Goal: Transaction & Acquisition: Purchase product/service

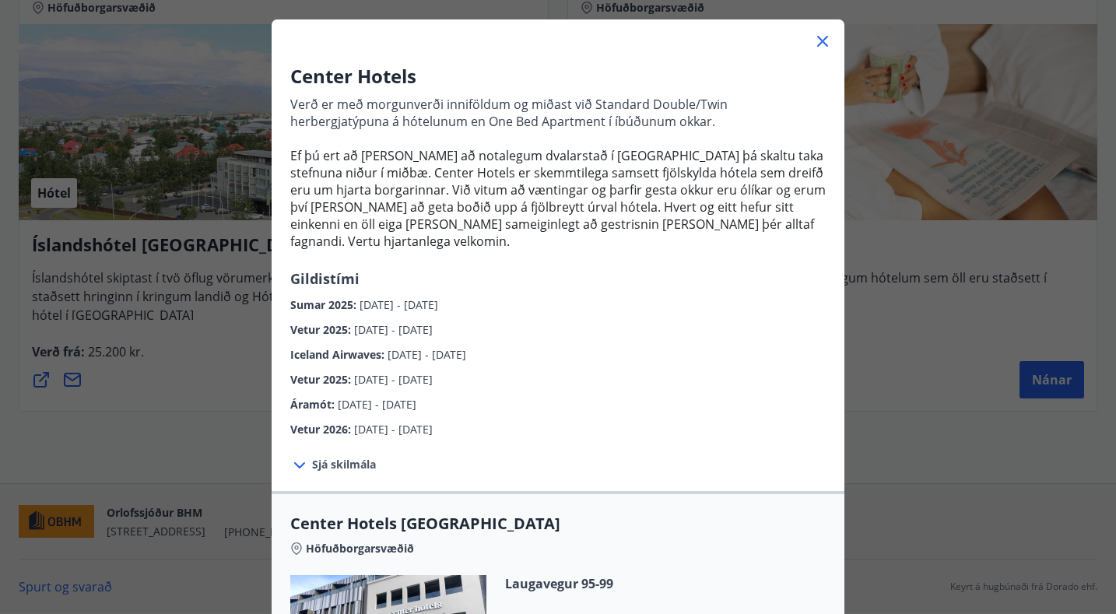
scroll to position [75, 0]
click at [823, 38] on icon at bounding box center [822, 40] width 11 height 11
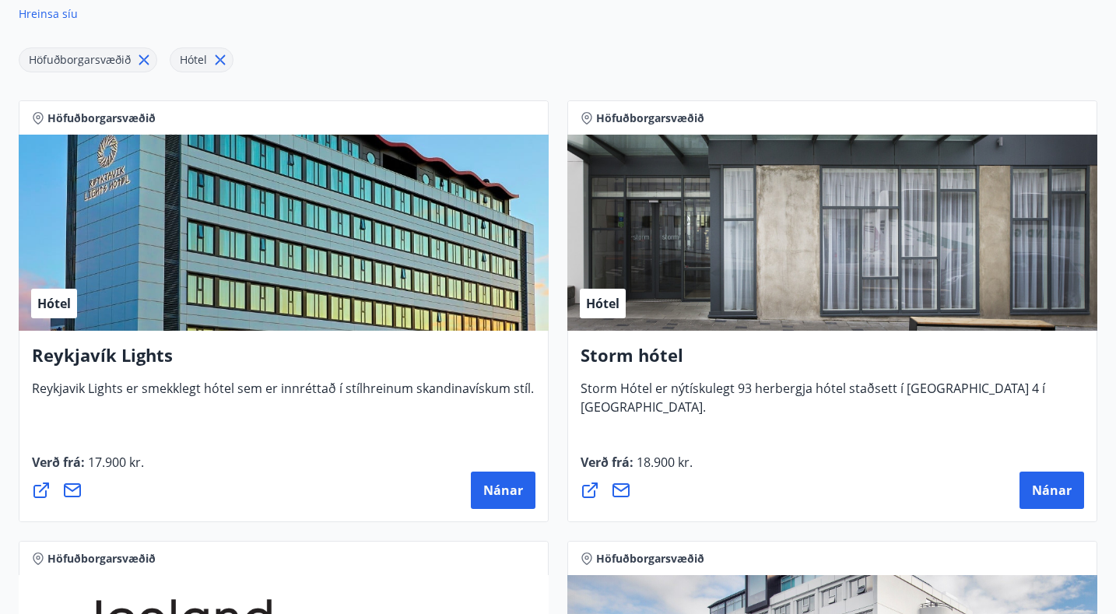
scroll to position [268, 0]
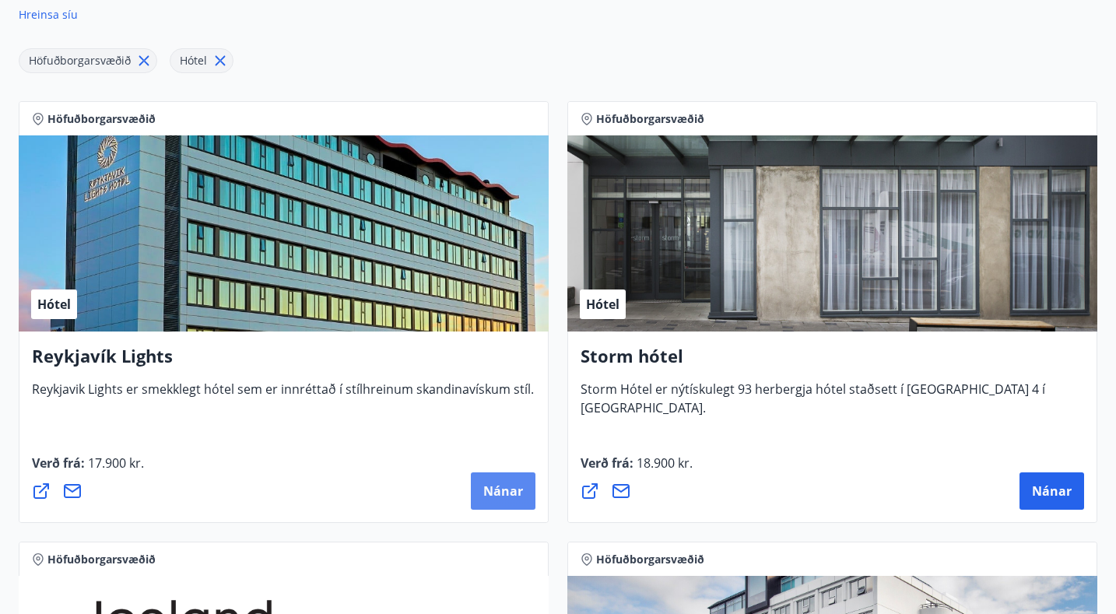
click at [508, 481] on button "Nánar" at bounding box center [503, 490] width 65 height 37
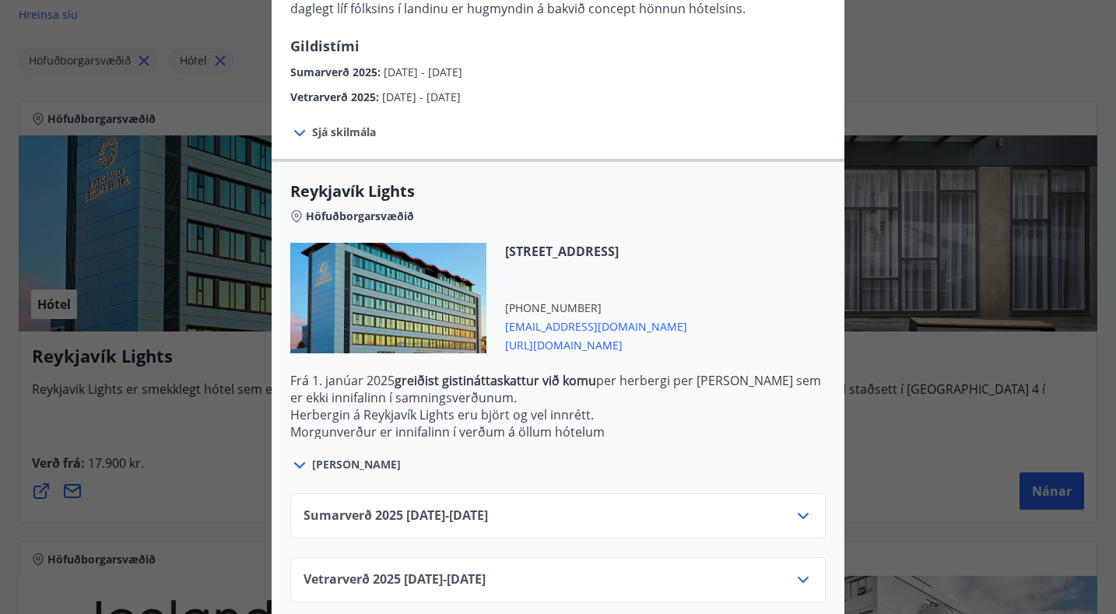
scroll to position [355, 0]
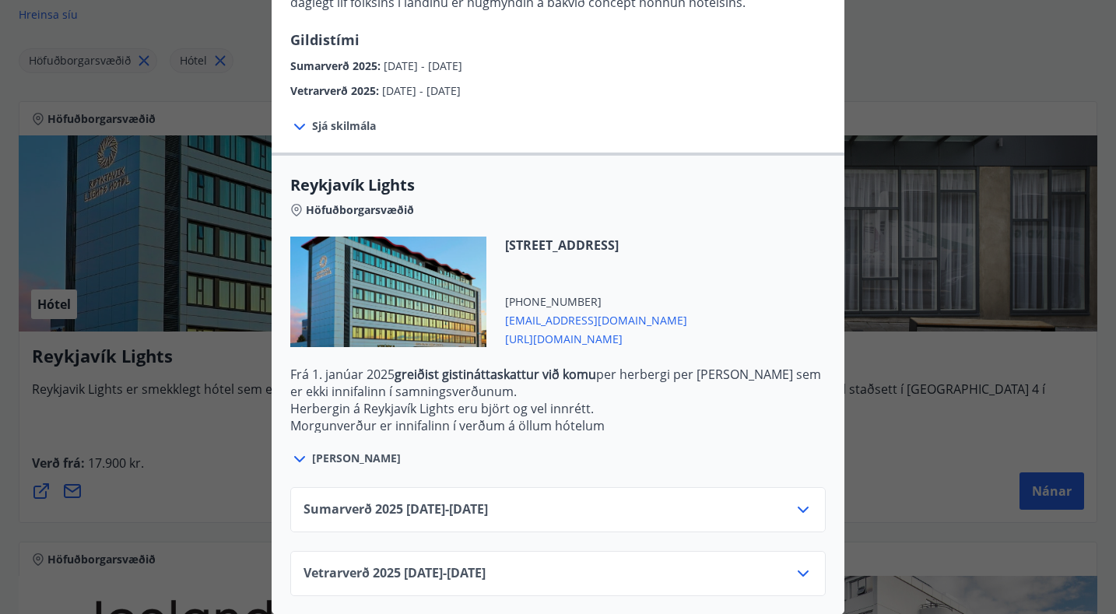
click at [300, 129] on icon at bounding box center [299, 126] width 19 height 19
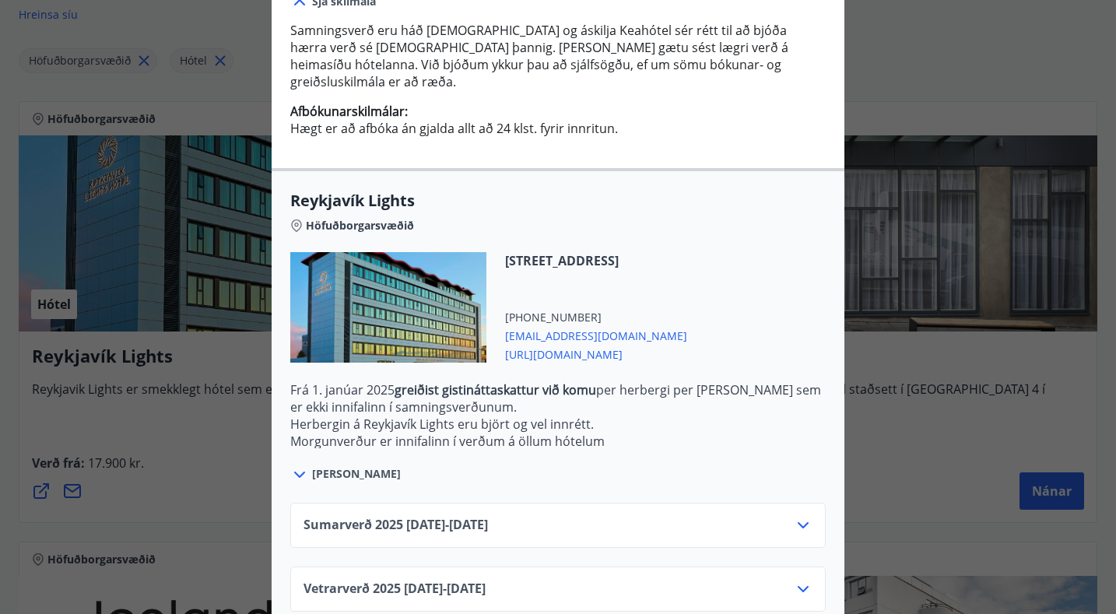
scroll to position [495, 0]
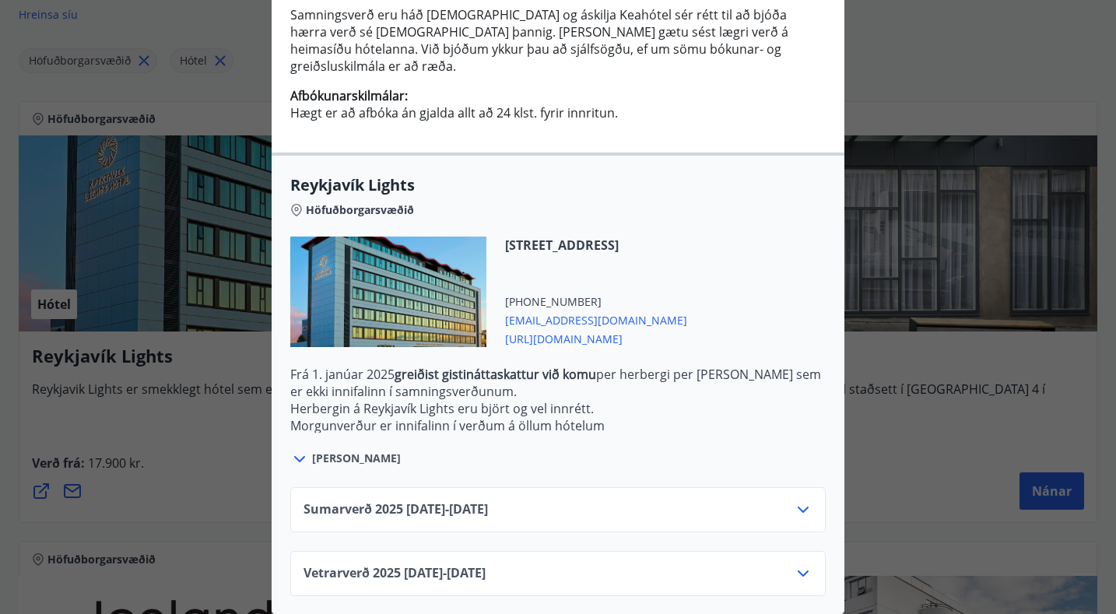
click at [808, 507] on icon at bounding box center [803, 509] width 19 height 19
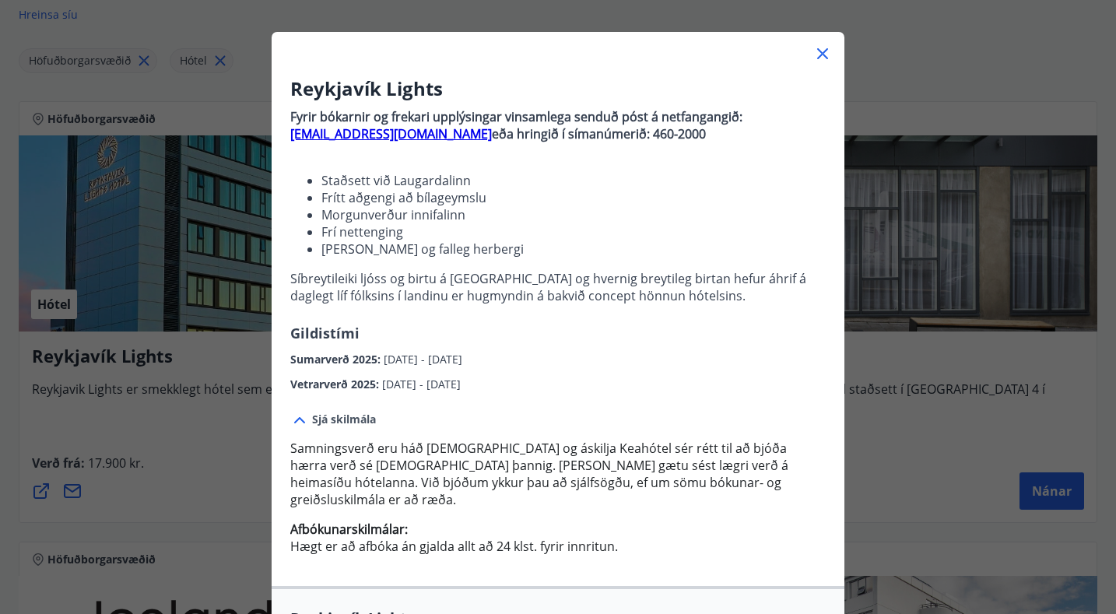
scroll to position [52, 0]
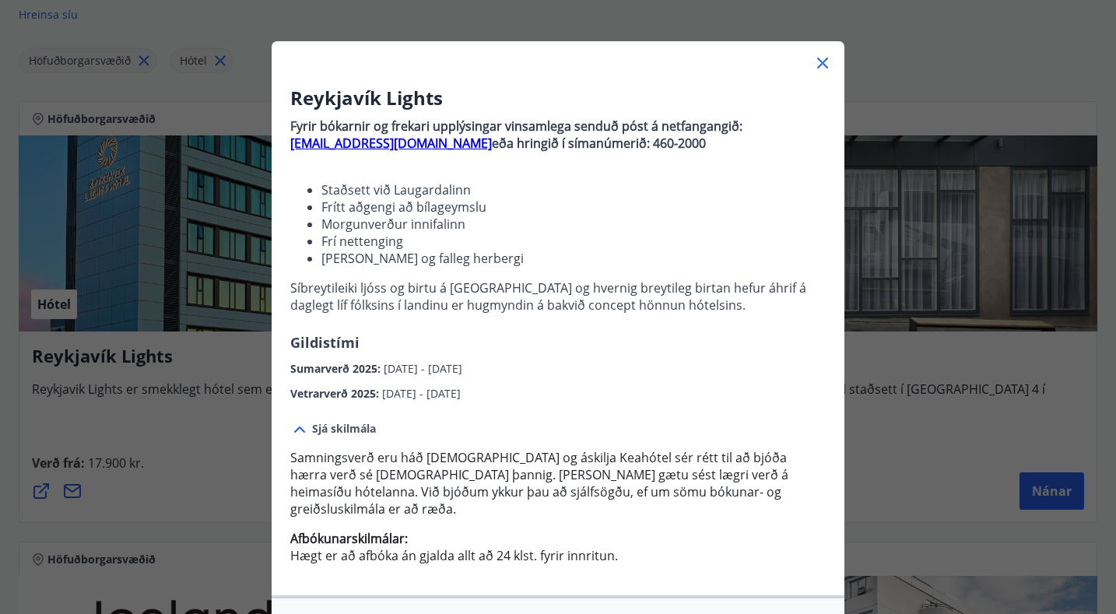
click at [822, 61] on icon at bounding box center [822, 63] width 19 height 19
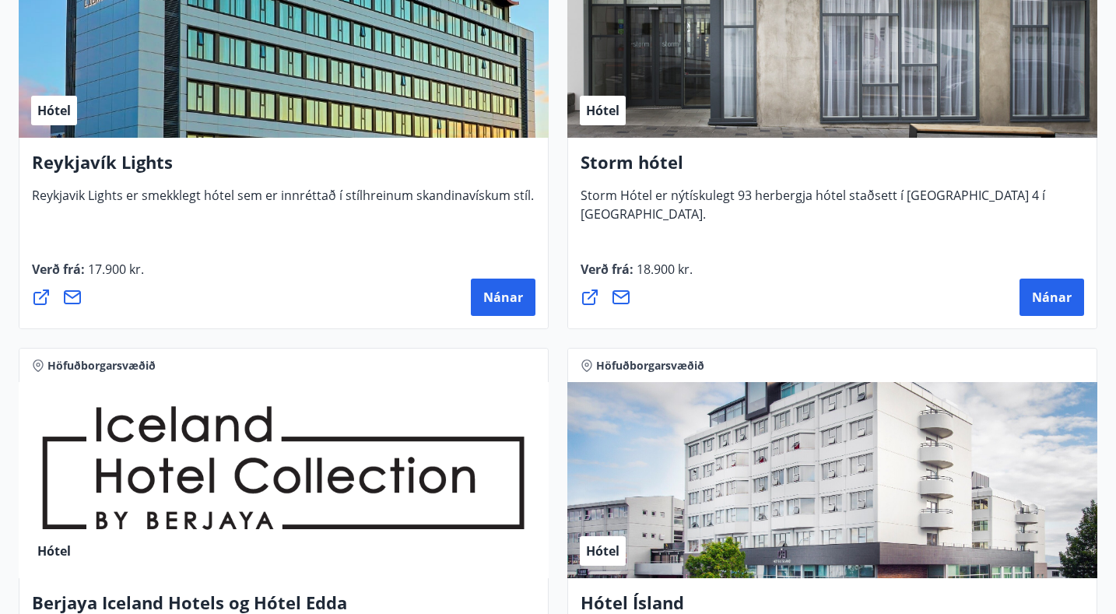
scroll to position [459, 0]
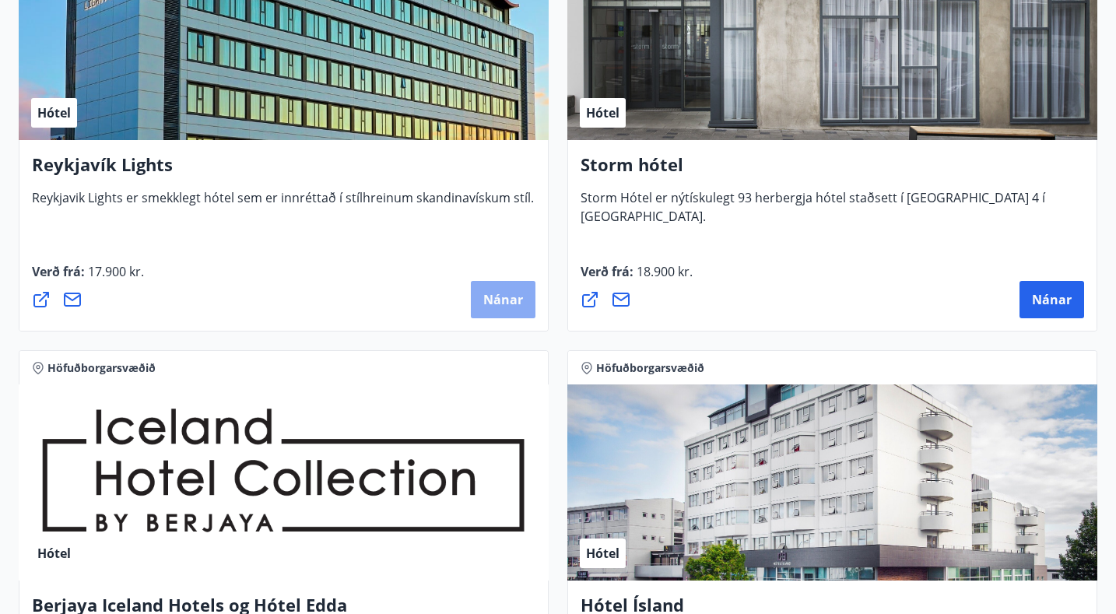
click at [499, 313] on button "Nánar" at bounding box center [503, 299] width 65 height 37
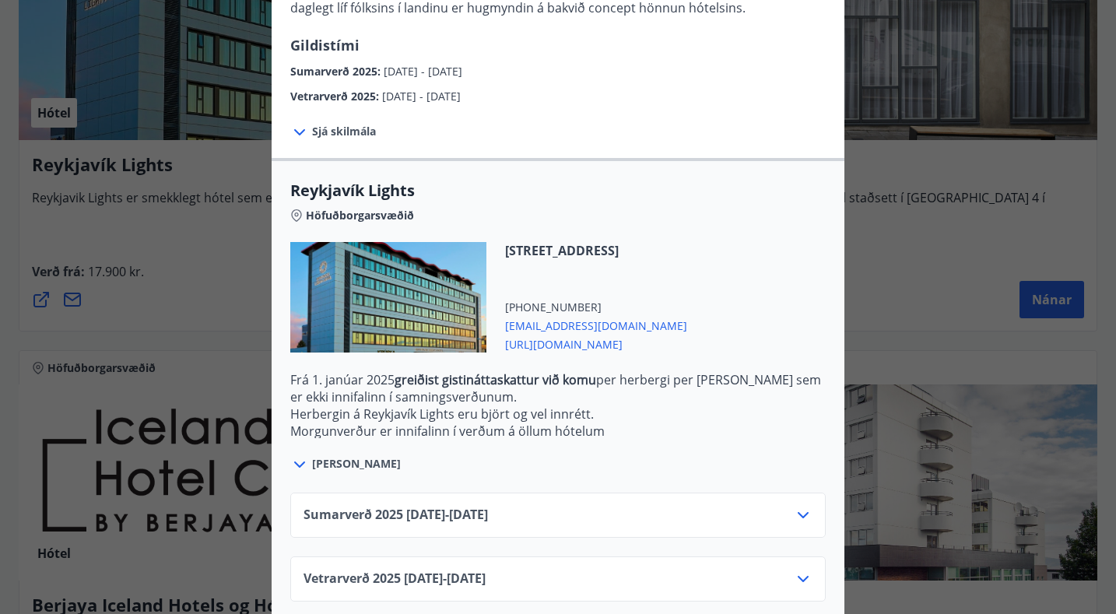
scroll to position [355, 0]
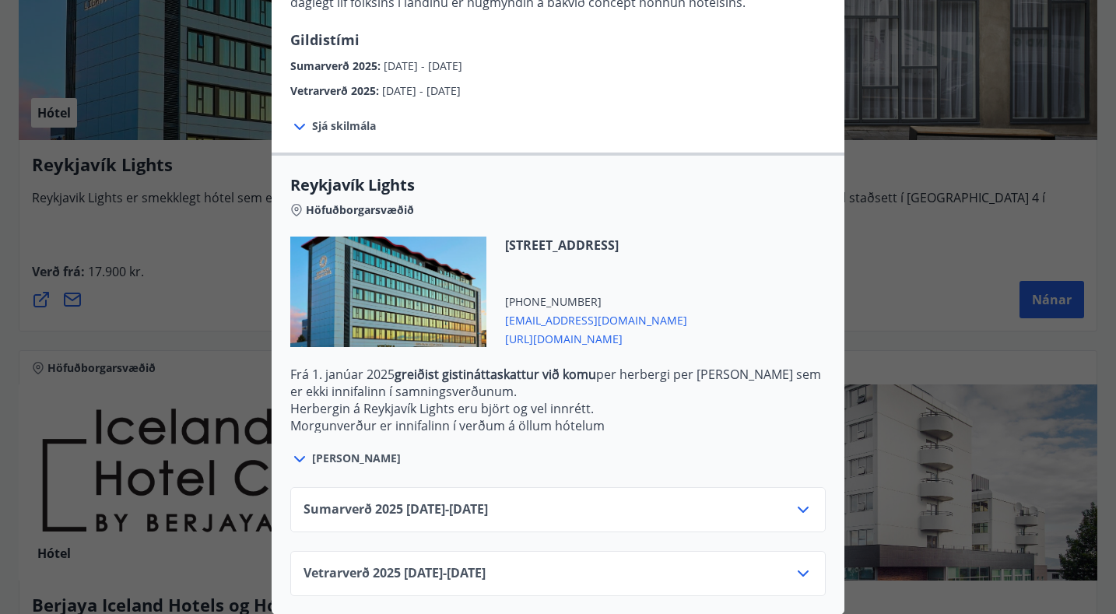
click at [801, 504] on icon at bounding box center [803, 509] width 19 height 19
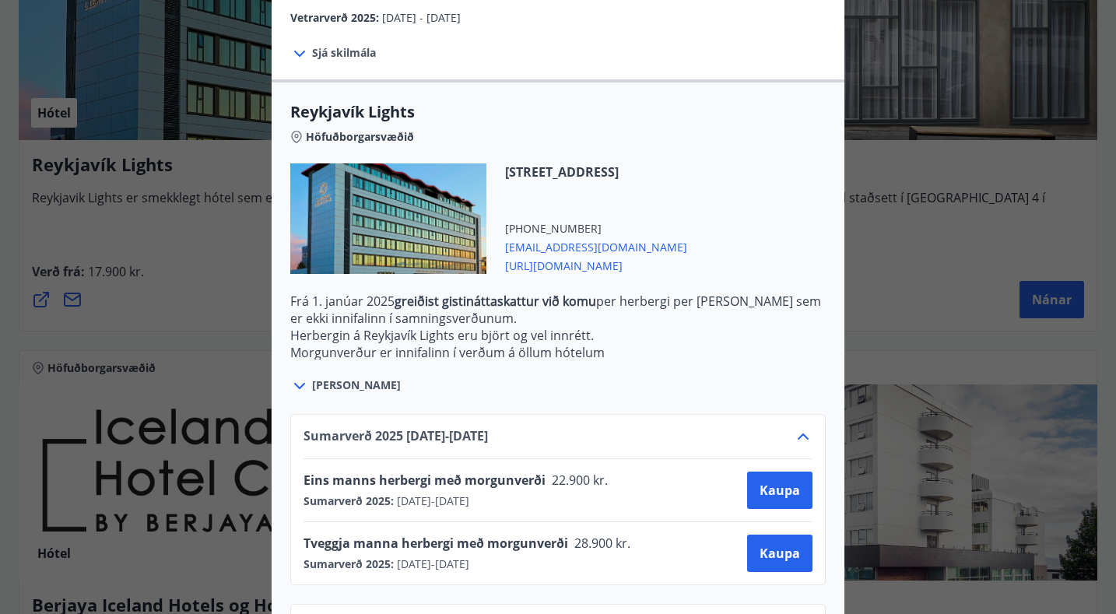
scroll to position [419, 0]
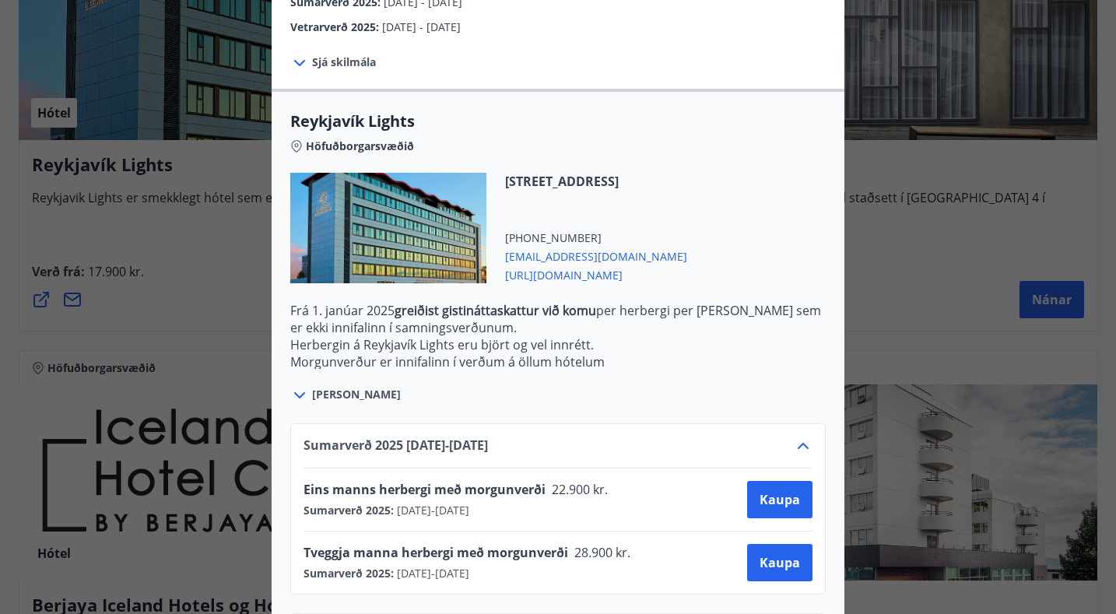
click at [602, 272] on span "[URL][DOMAIN_NAME]" at bounding box center [596, 274] width 182 height 19
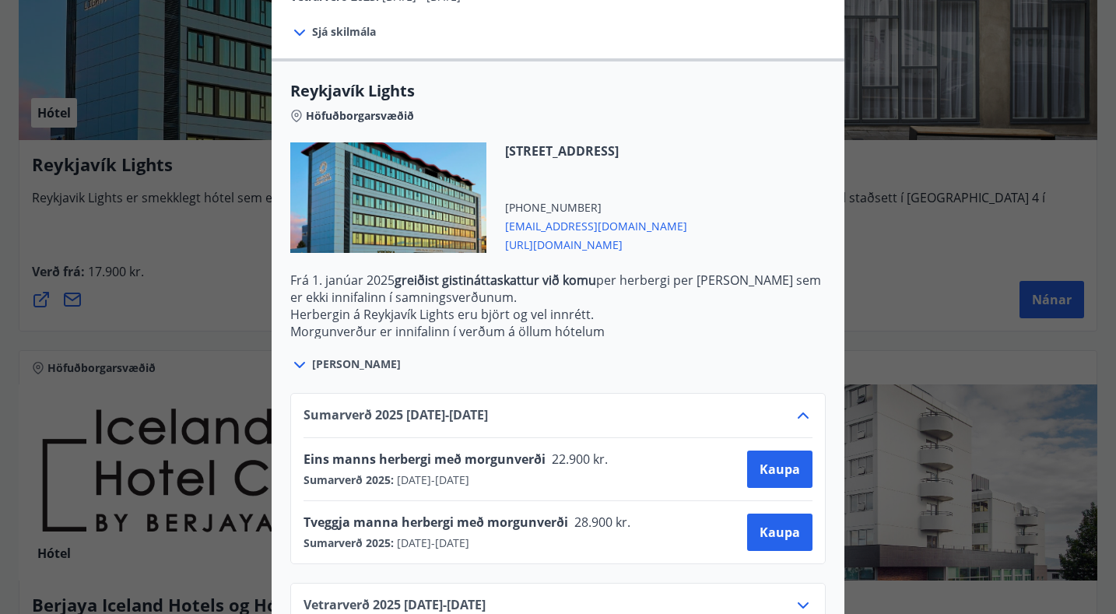
scroll to position [447, 0]
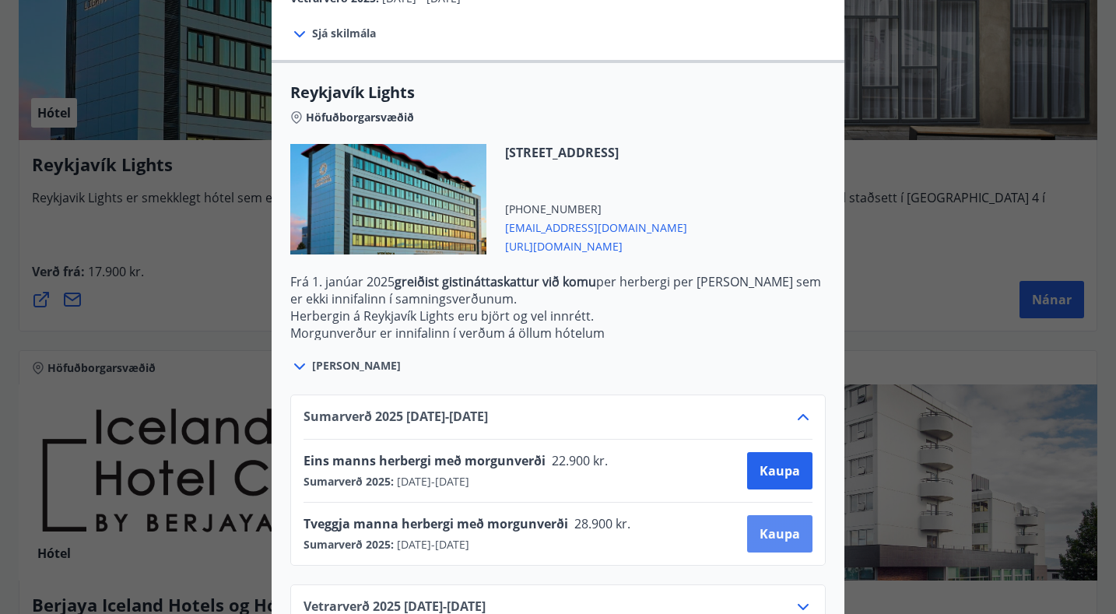
click at [777, 543] on button "Kaupa" at bounding box center [779, 533] width 65 height 37
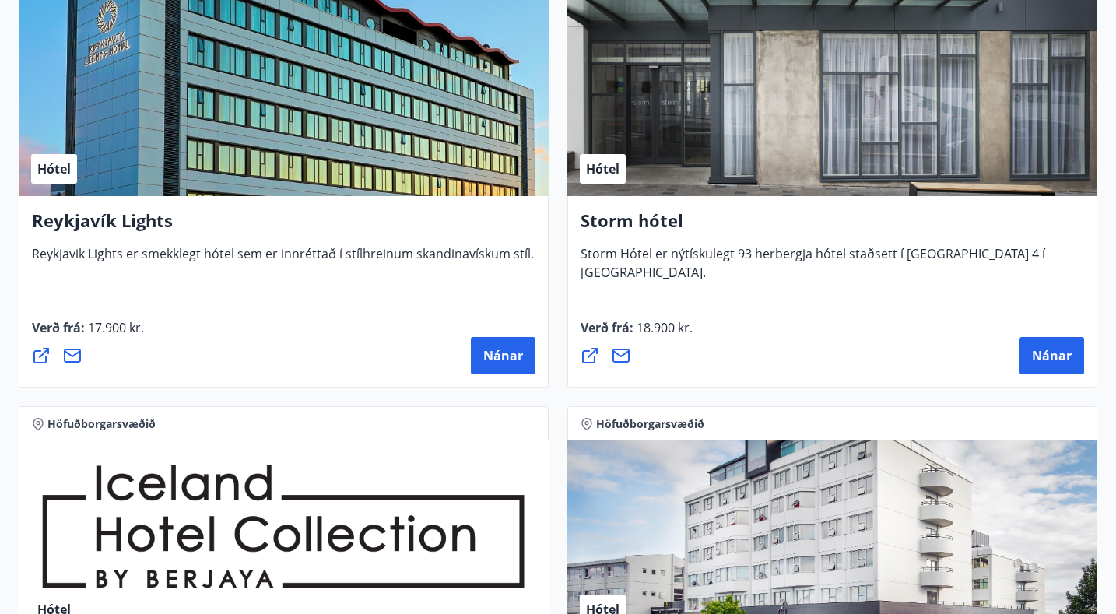
scroll to position [422, 0]
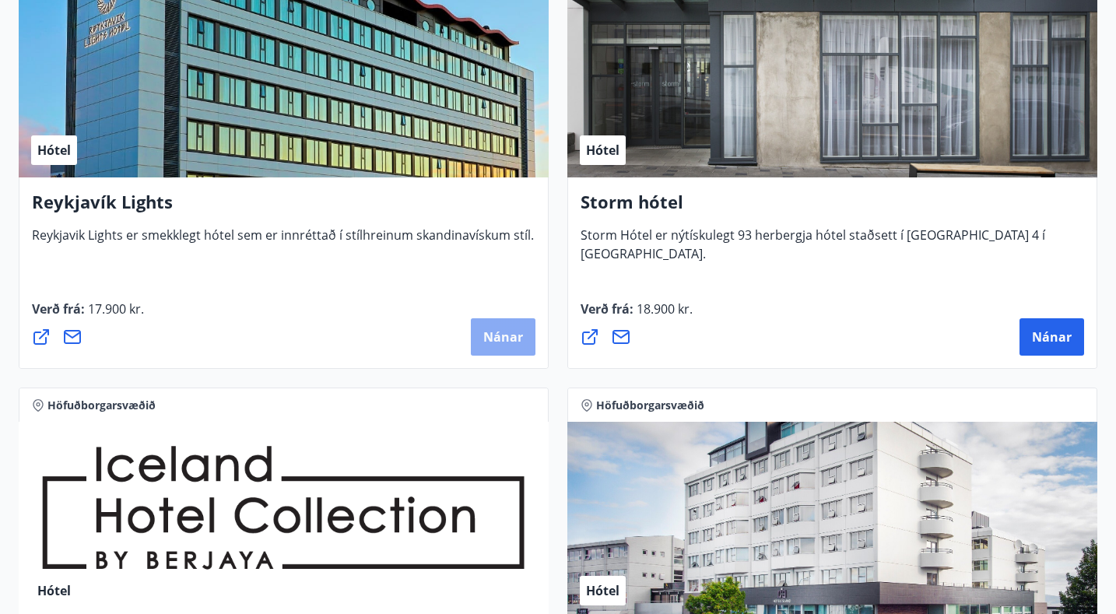
click at [496, 324] on button "Nánar" at bounding box center [503, 336] width 65 height 37
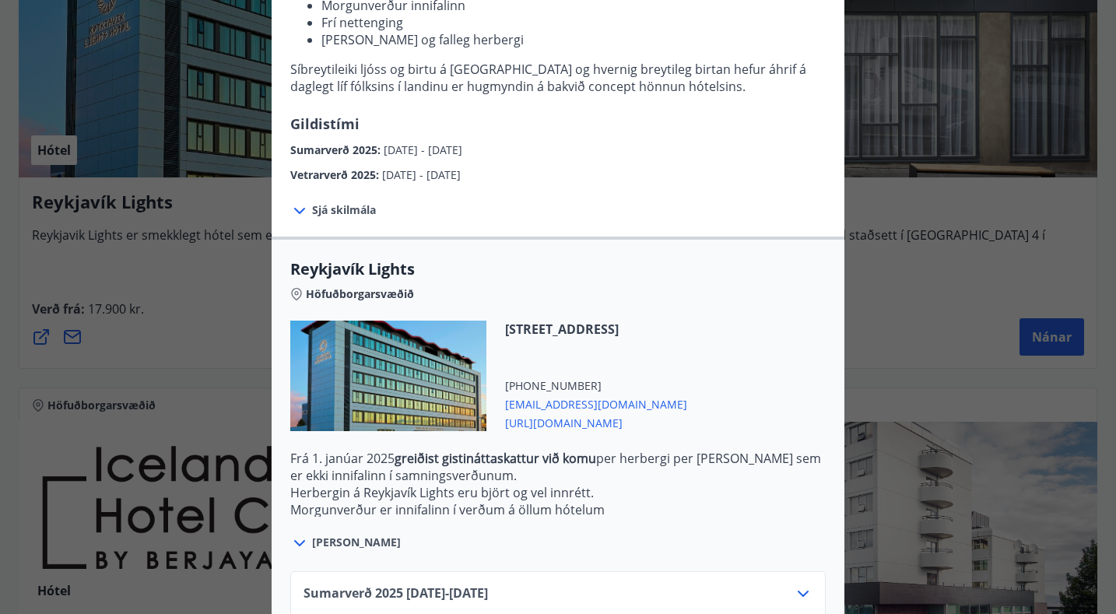
scroll to position [310, 0]
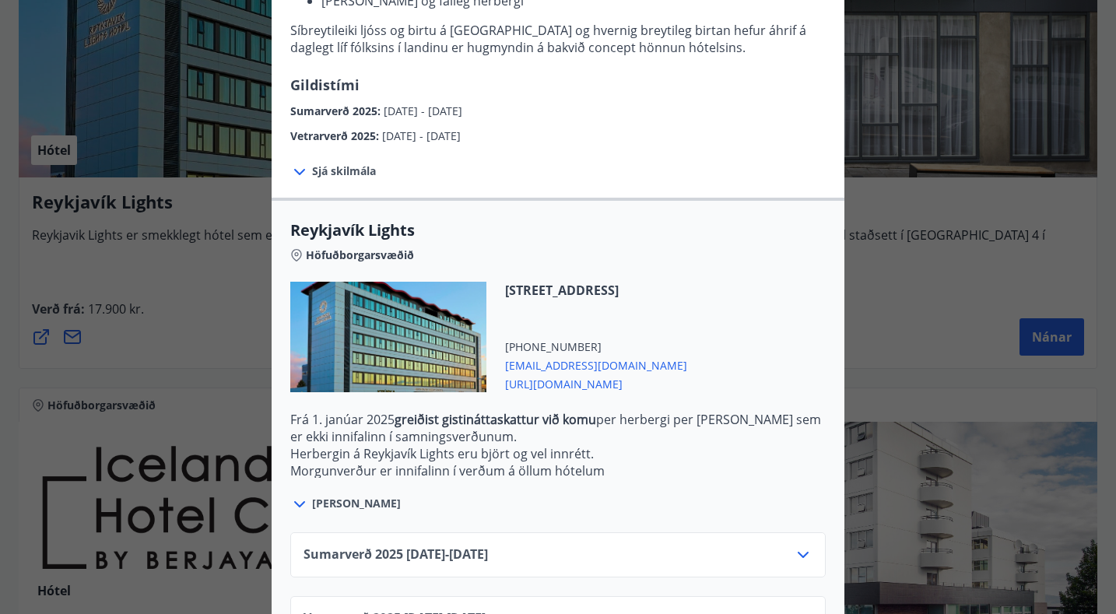
click at [604, 364] on span "[EMAIL_ADDRESS][DOMAIN_NAME]" at bounding box center [596, 364] width 182 height 19
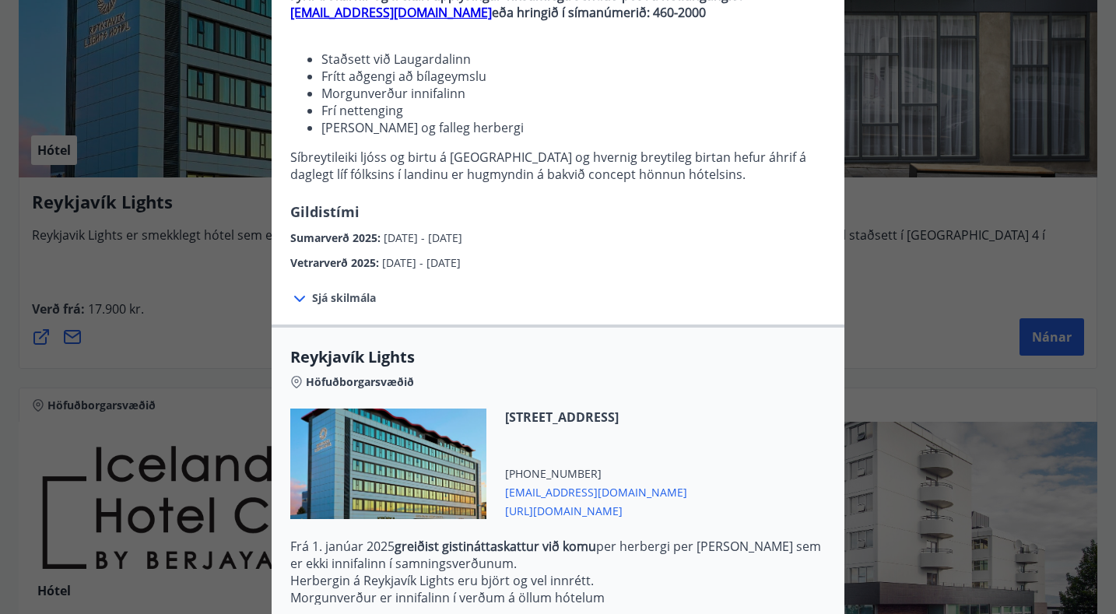
scroll to position [355, 0]
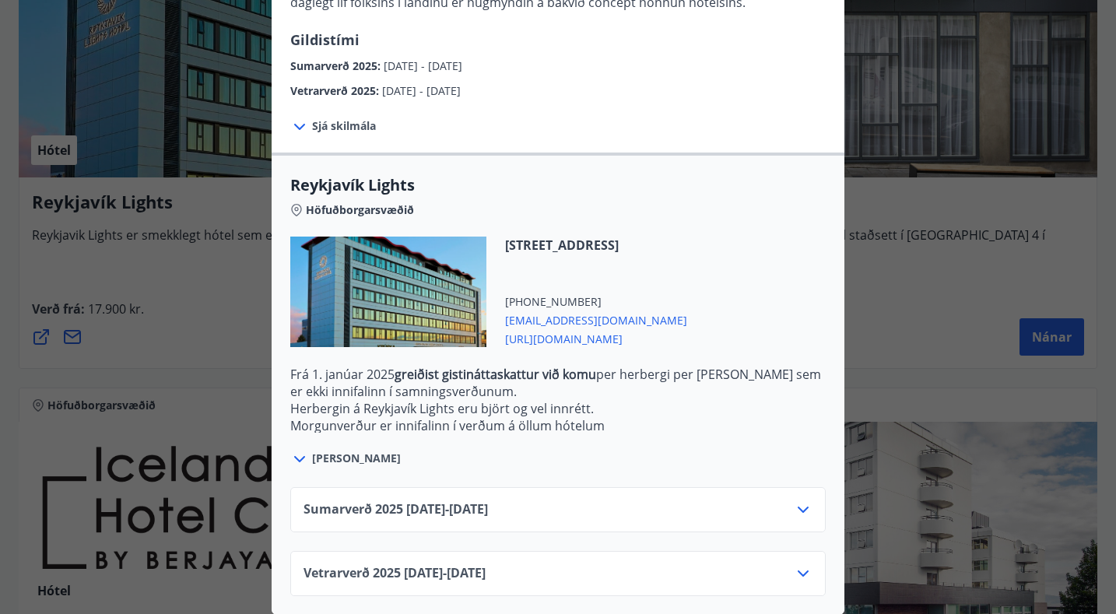
click at [806, 500] on icon at bounding box center [803, 509] width 19 height 19
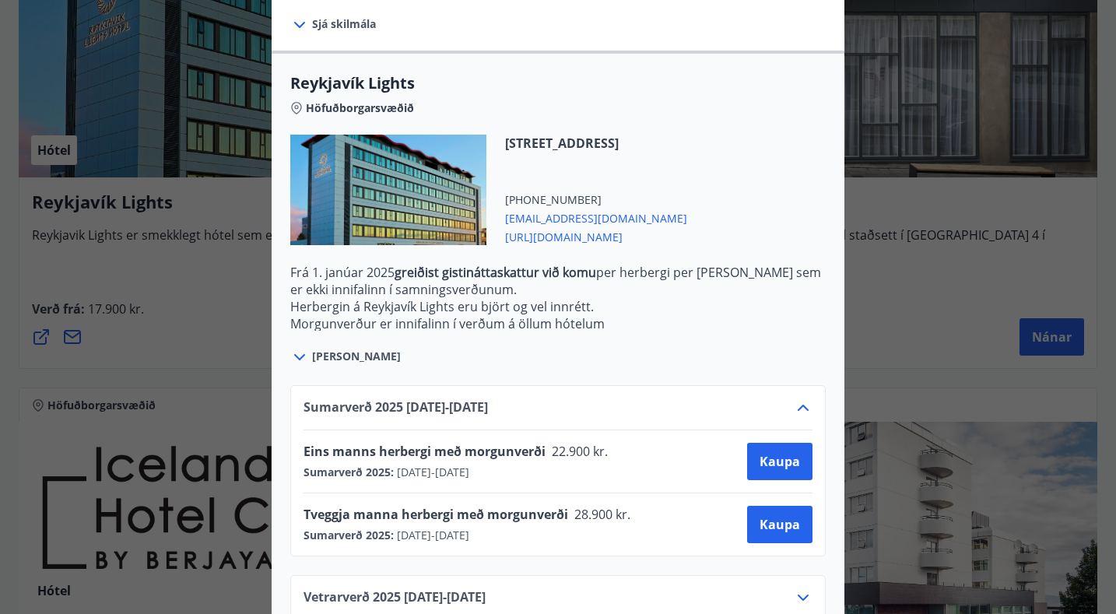
scroll to position [481, 0]
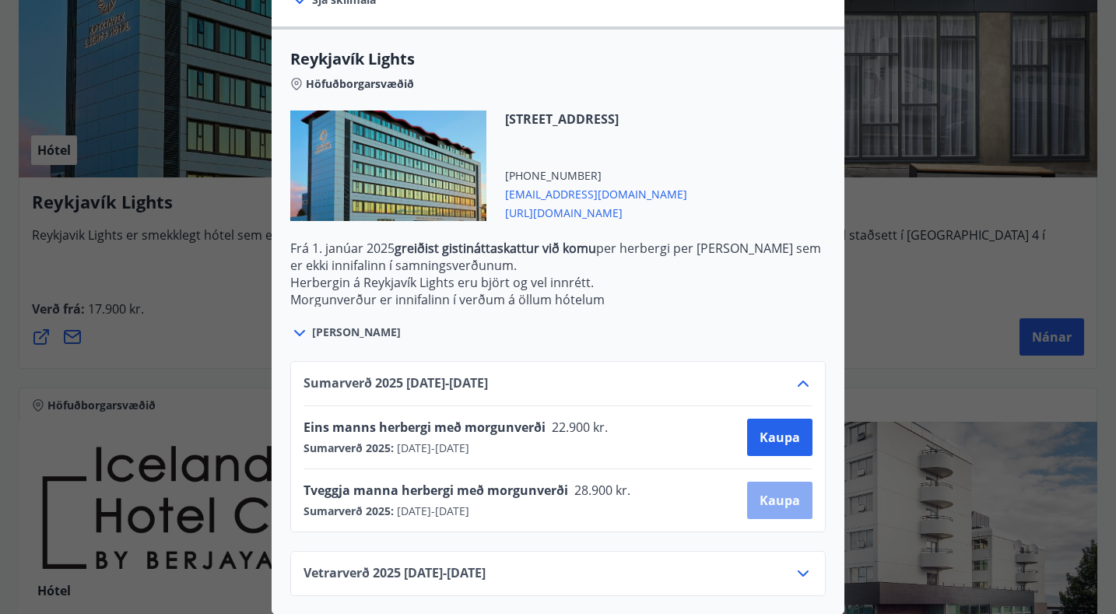
click at [780, 496] on span "Kaupa" at bounding box center [779, 500] width 40 height 17
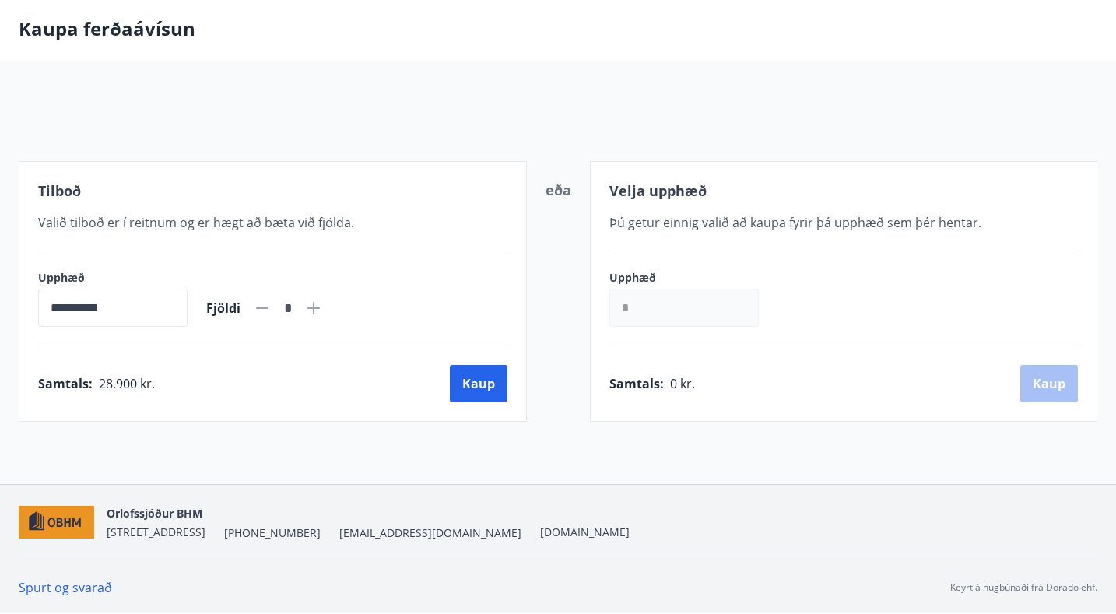
scroll to position [152, 0]
